Goal: Task Accomplishment & Management: Manage account settings

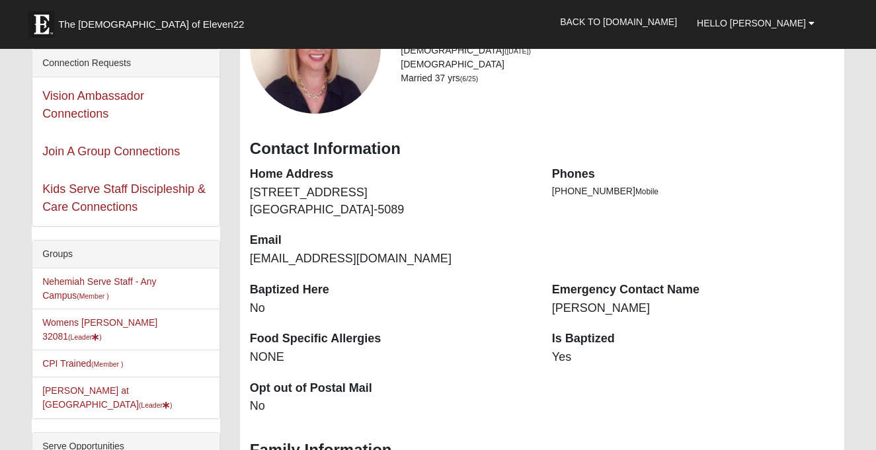
scroll to position [99, 0]
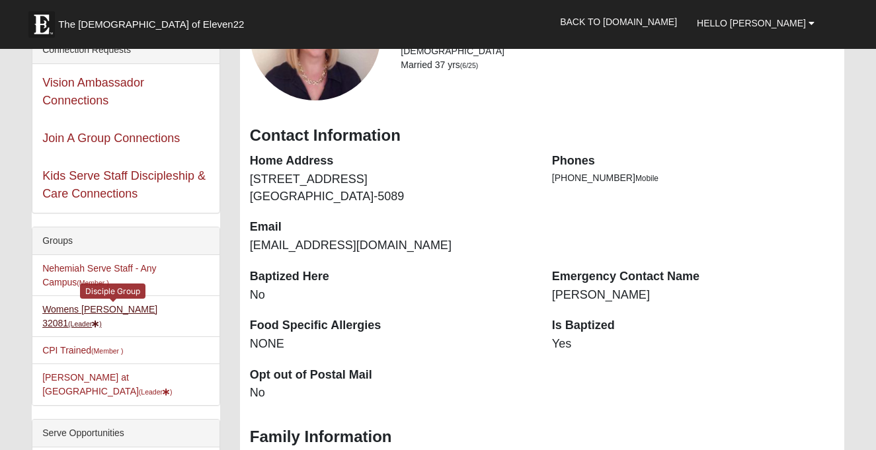
click at [129, 308] on link "Womens Damrow 32081 (Leader )" at bounding box center [99, 316] width 115 height 24
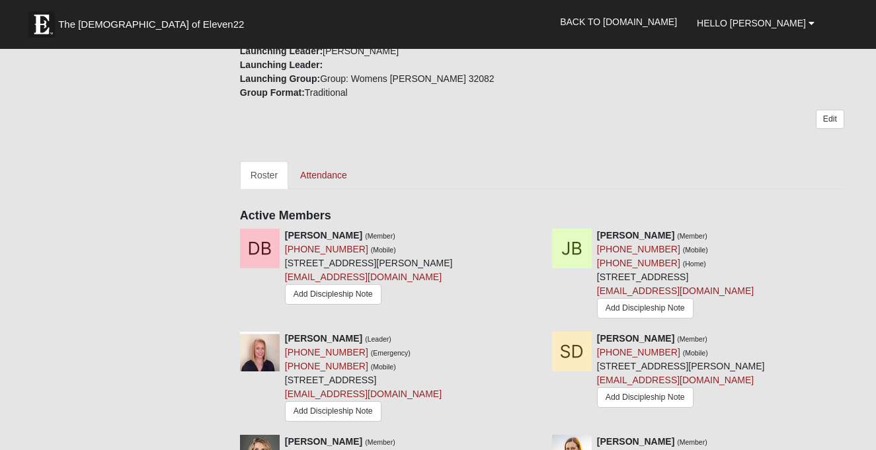
scroll to position [372, 0]
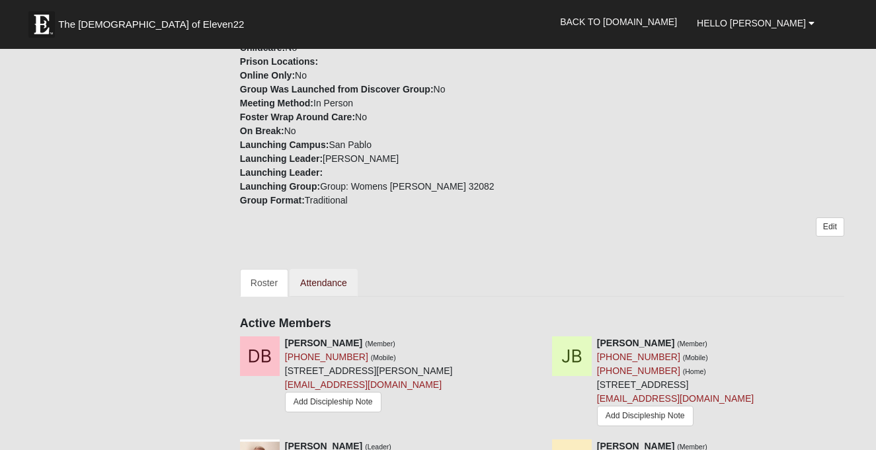
click at [323, 270] on link "Attendance" at bounding box center [324, 283] width 68 height 28
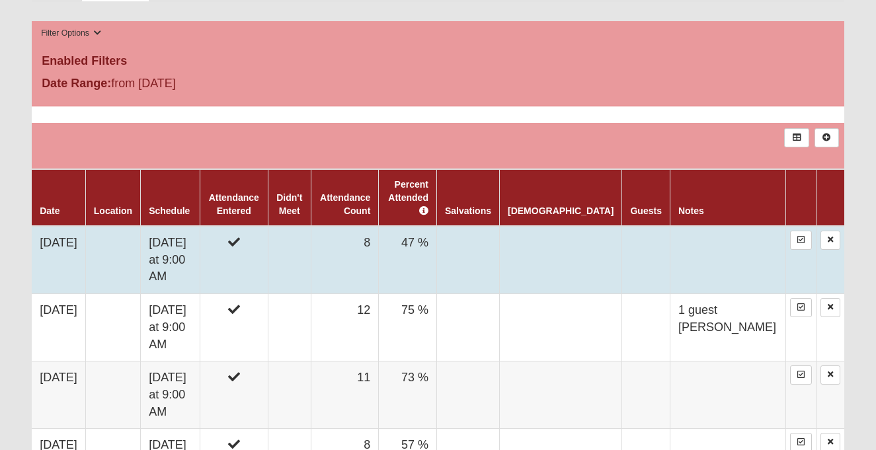
scroll to position [647, 0]
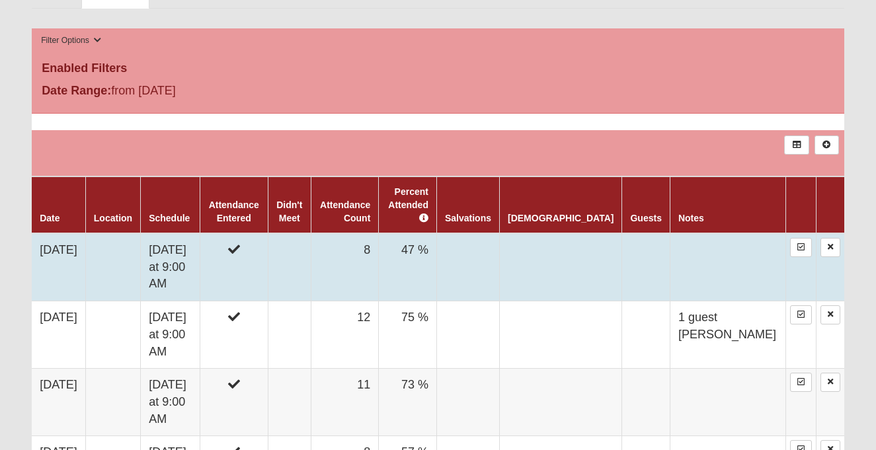
click at [437, 237] on td "47 %" at bounding box center [408, 267] width 58 height 68
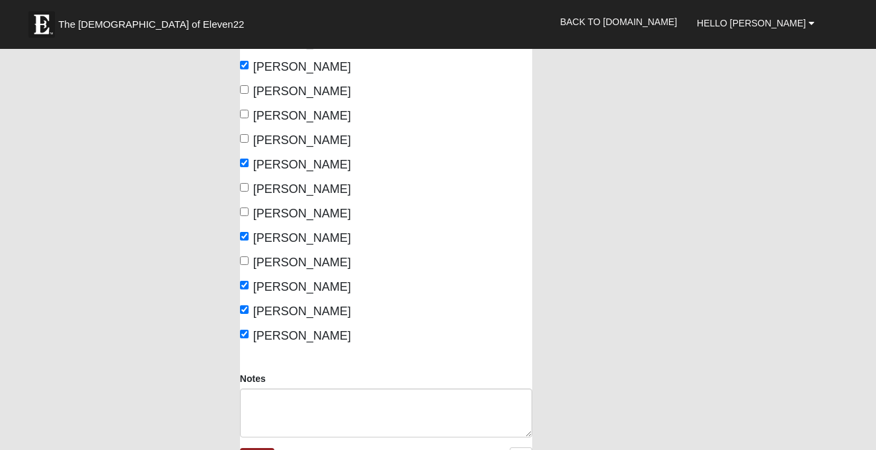
scroll to position [291, 0]
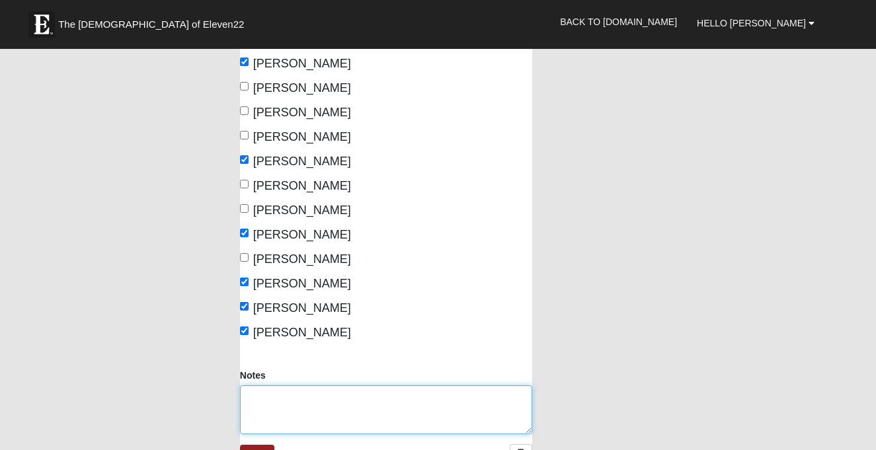
click at [280, 403] on textarea "Notes" at bounding box center [386, 409] width 292 height 49
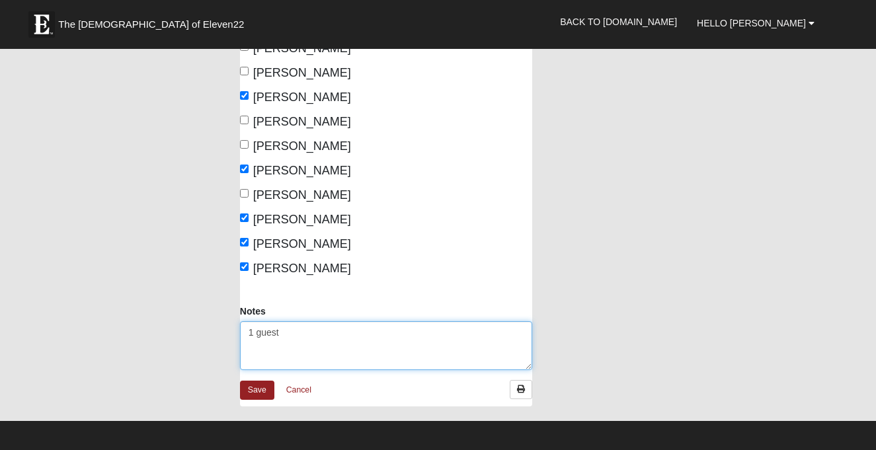
scroll to position [356, 0]
type textarea "1 guest"
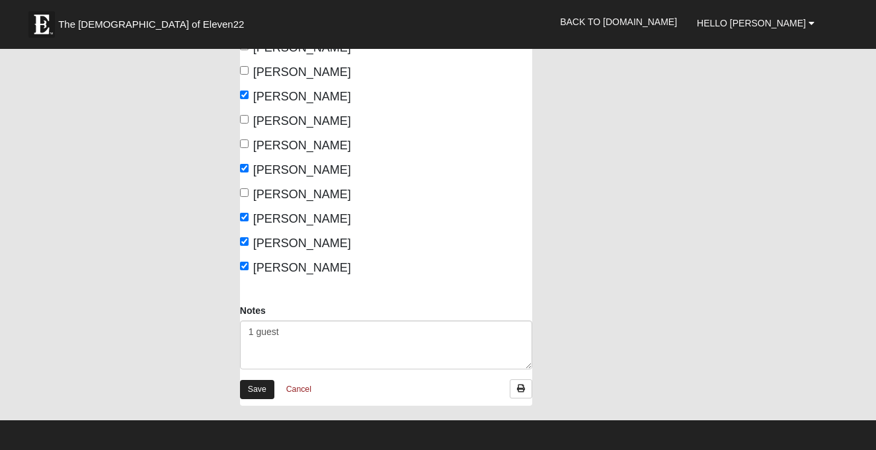
click at [257, 391] on link "Save" at bounding box center [257, 389] width 34 height 19
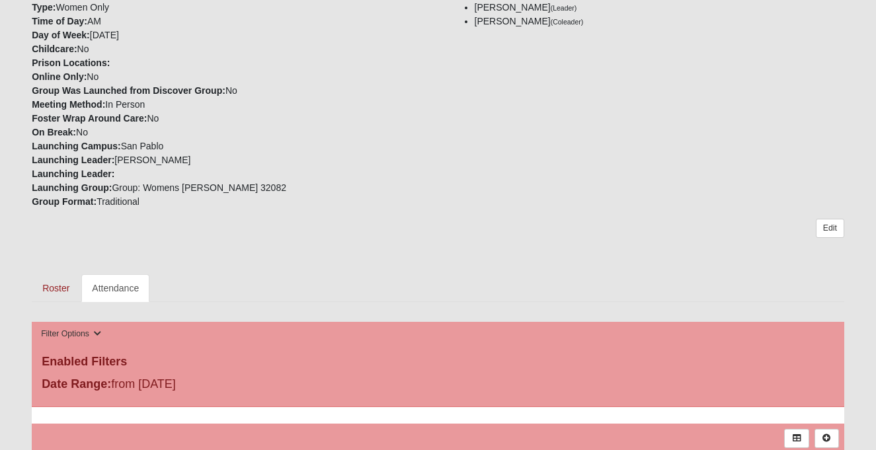
scroll to position [354, 0]
click at [58, 289] on link "Roster" at bounding box center [56, 288] width 48 height 28
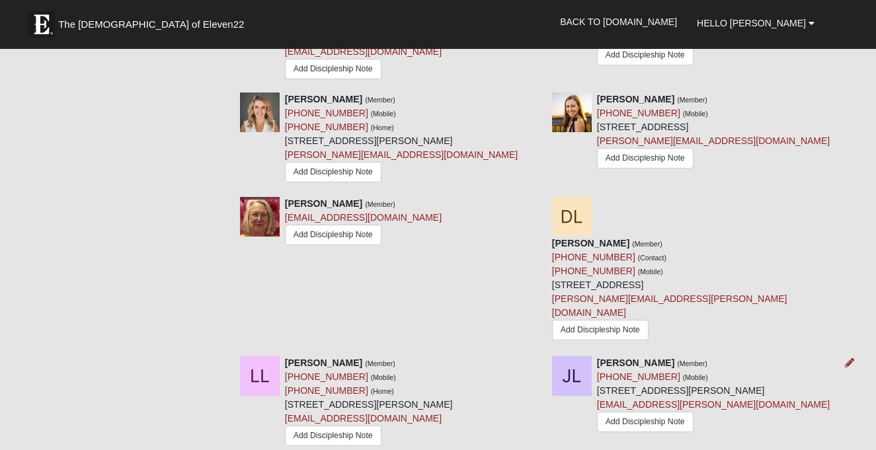
scroll to position [787, 0]
